Goal: Navigation & Orientation: Find specific page/section

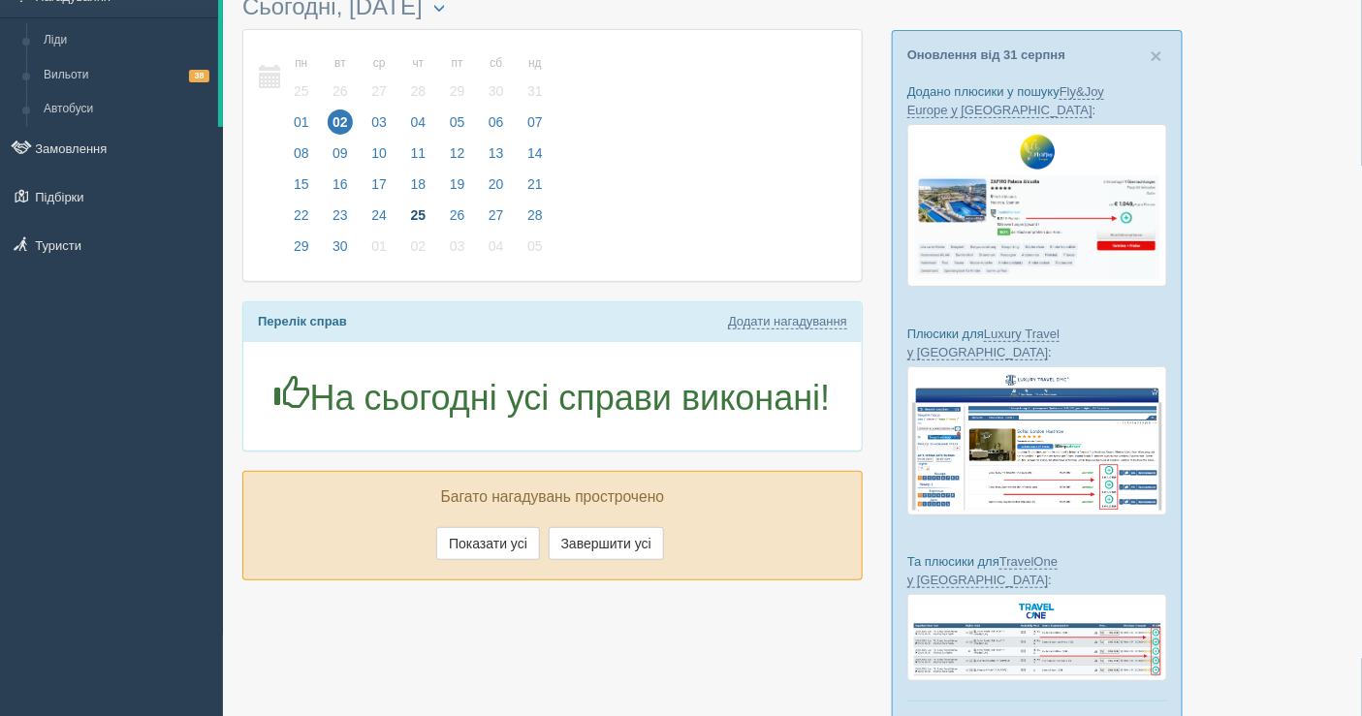
scroll to position [108, 0]
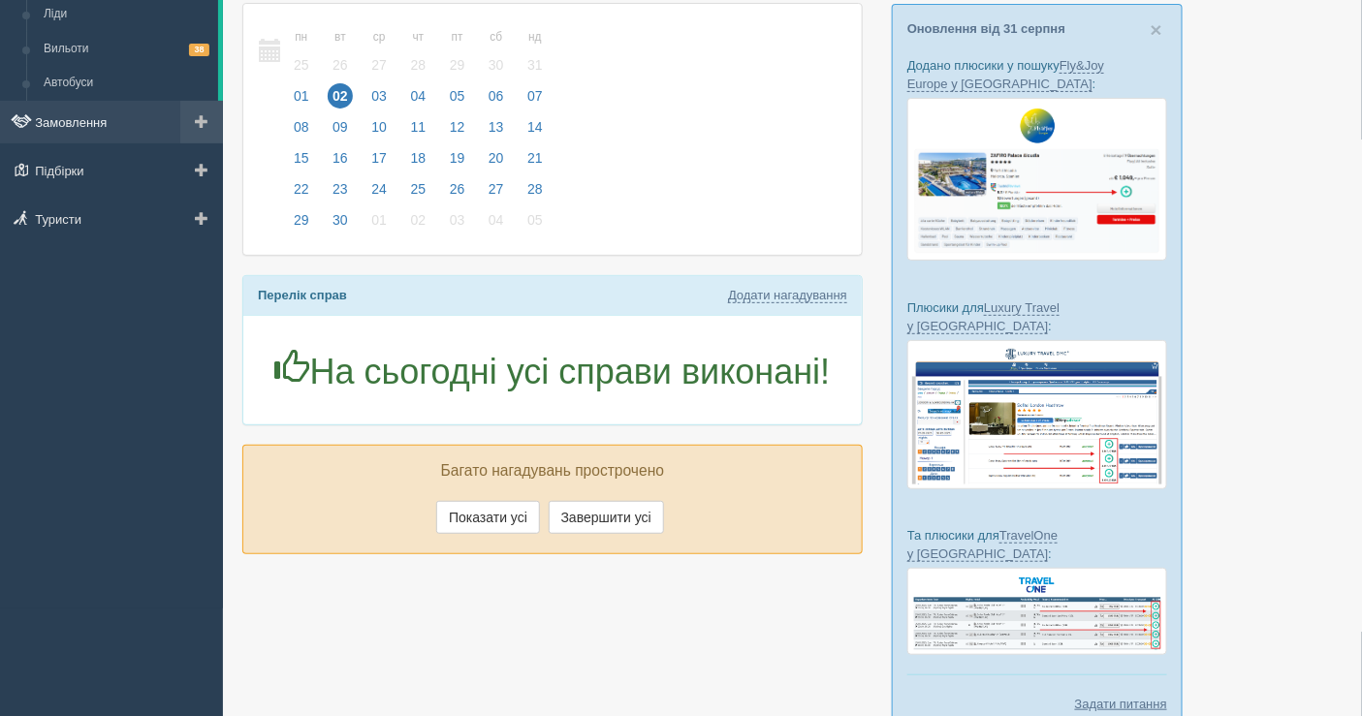
click at [142, 113] on link "Замовлення" at bounding box center [111, 122] width 223 height 43
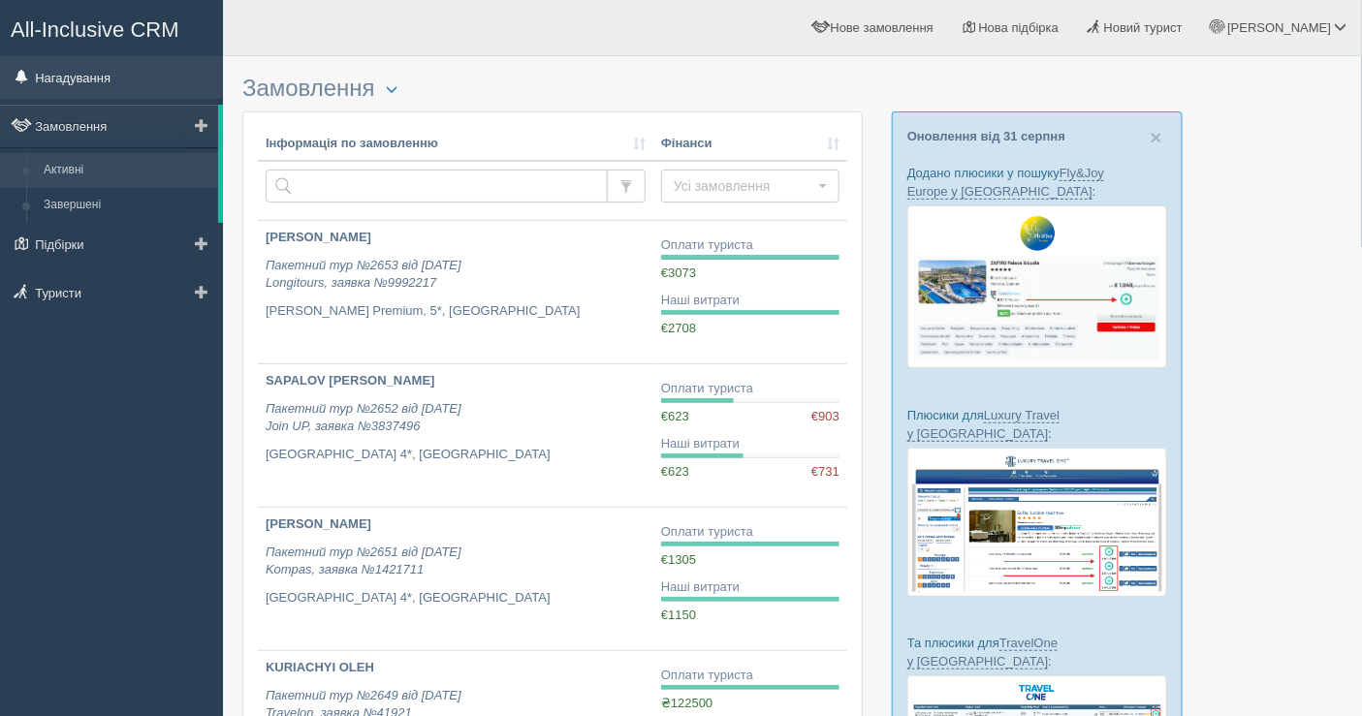
click at [142, 79] on link "Нагадування" at bounding box center [111, 77] width 223 height 43
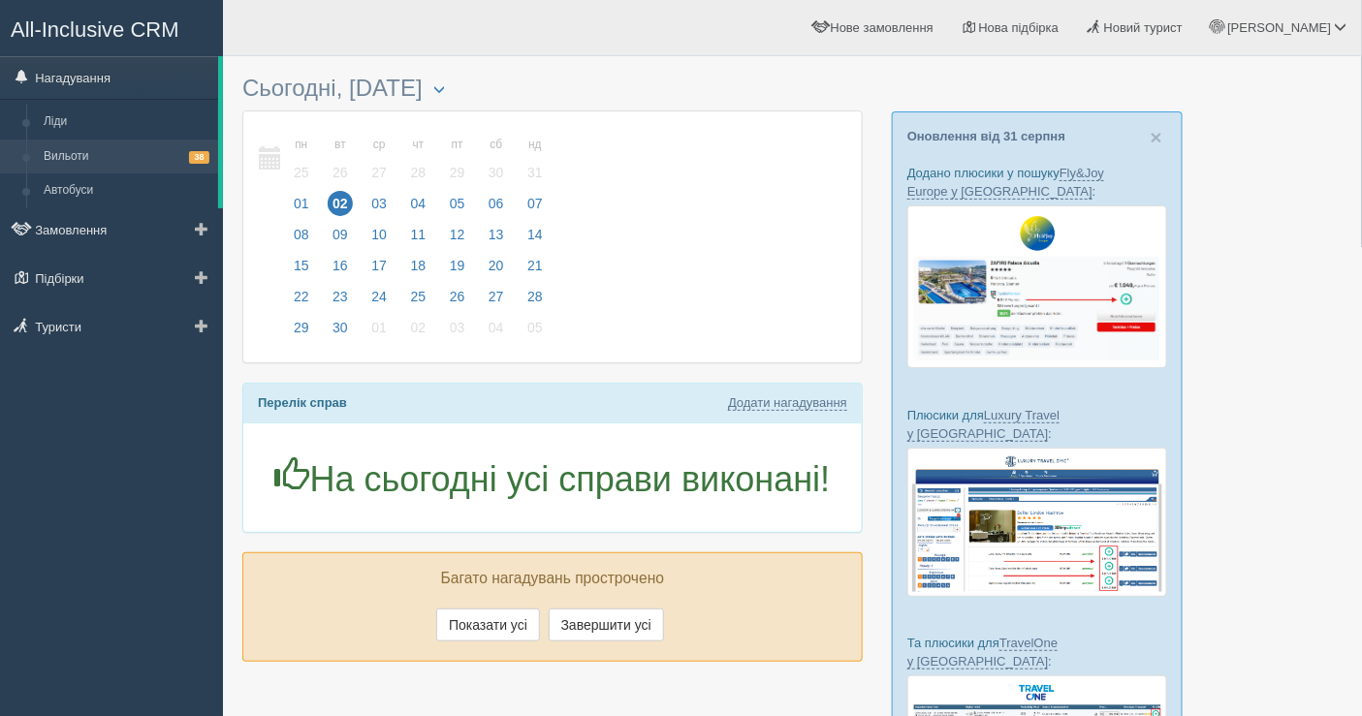
click at [99, 161] on link "Вильоти 38" at bounding box center [126, 157] width 183 height 35
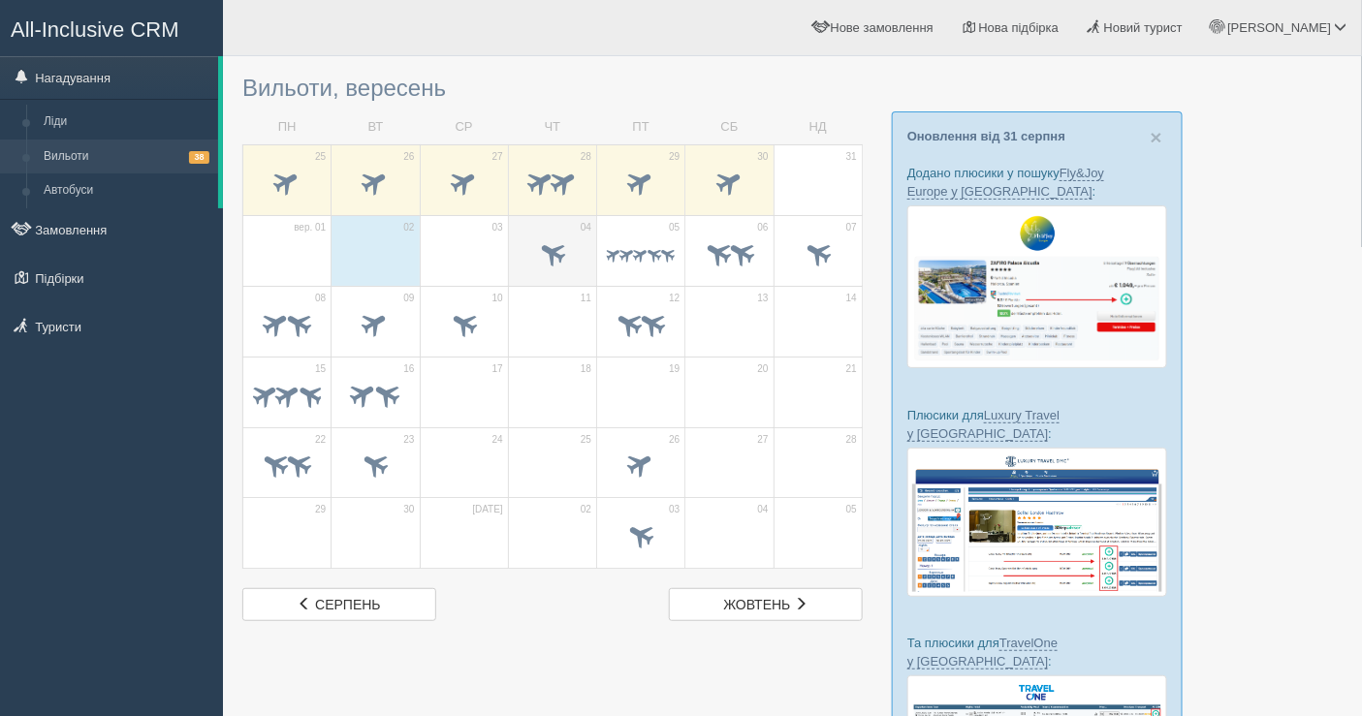
click at [584, 245] on span at bounding box center [553, 255] width 68 height 33
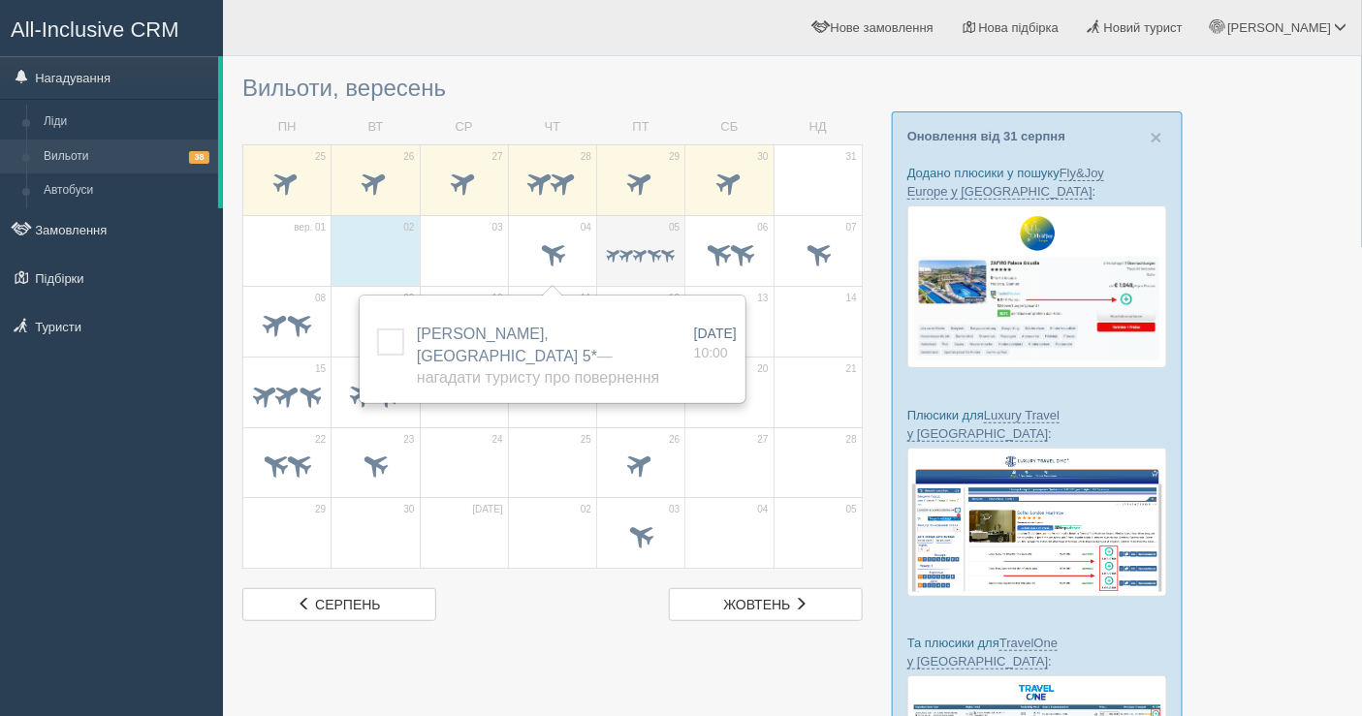
click at [623, 246] on span at bounding box center [641, 255] width 68 height 19
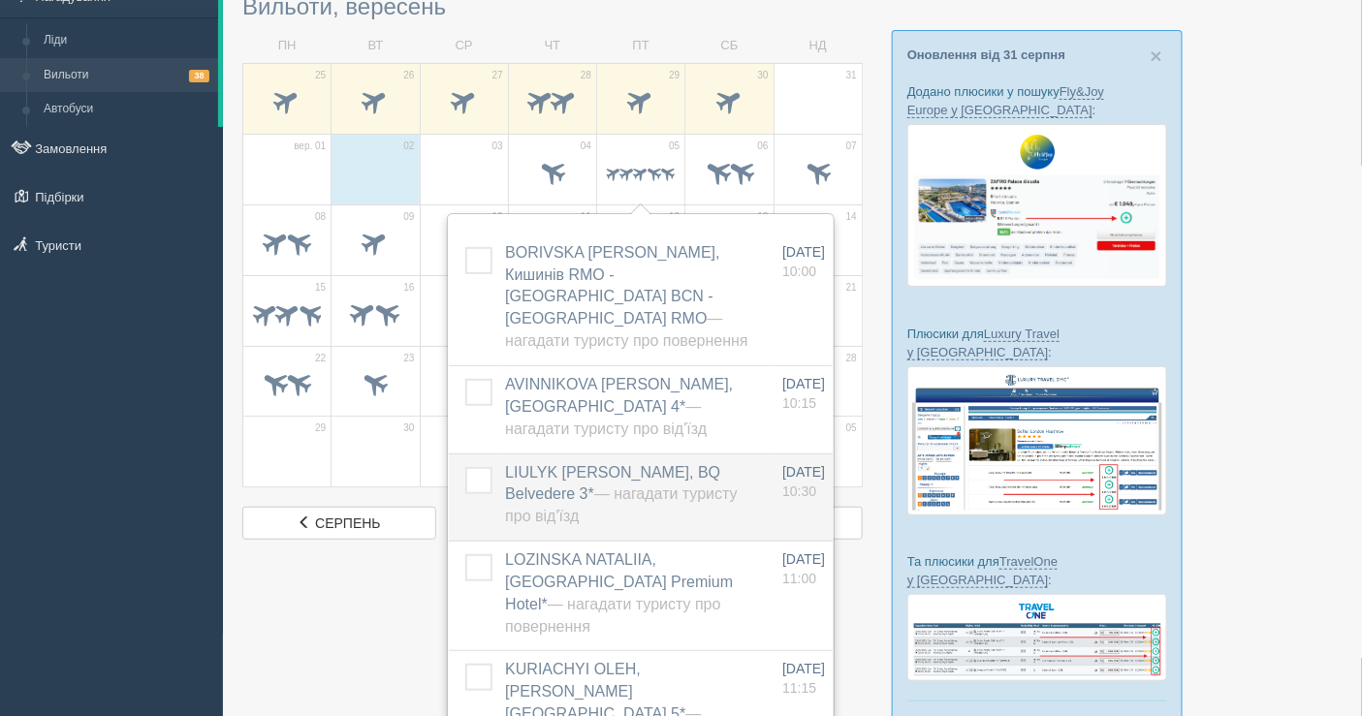
scroll to position [108, 0]
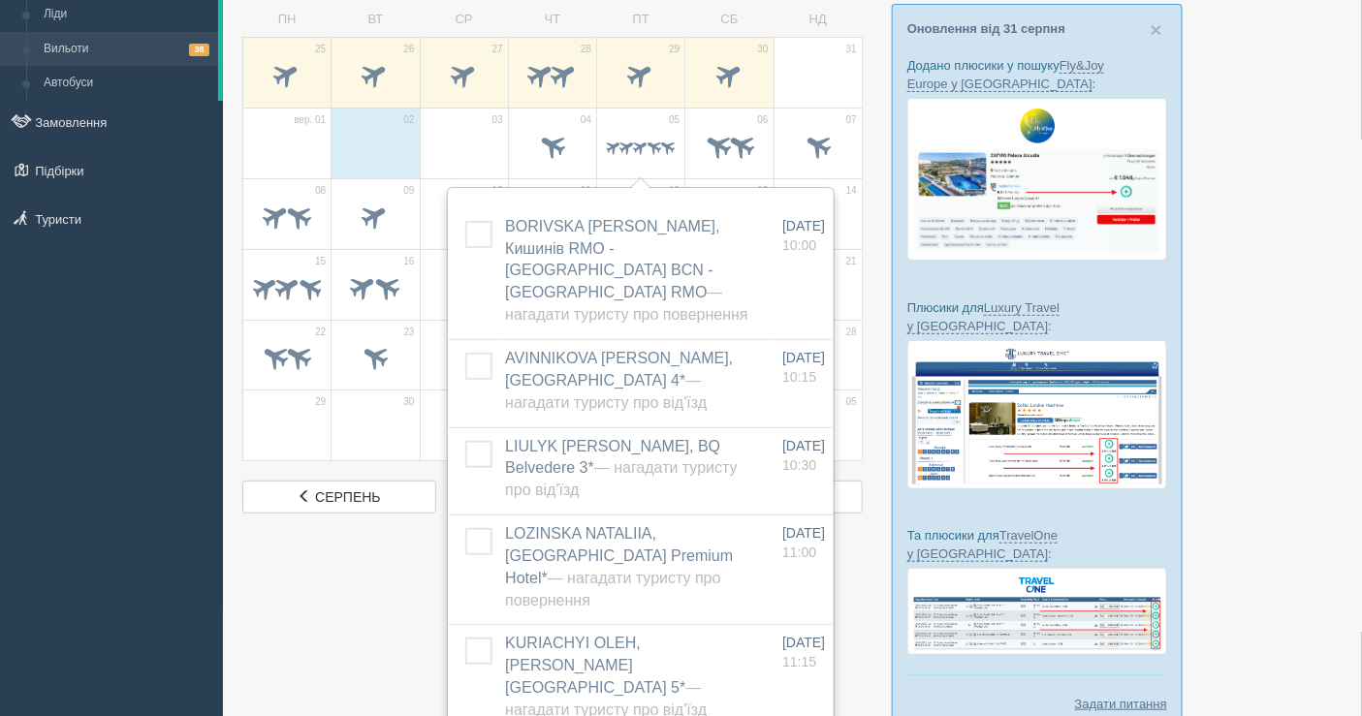
click at [106, 311] on div "All-Inclusive CRM Нагадування Ліди Вильоти 38 Автобуси" at bounding box center [111, 250] width 223 height 716
